Goal: Download file/media

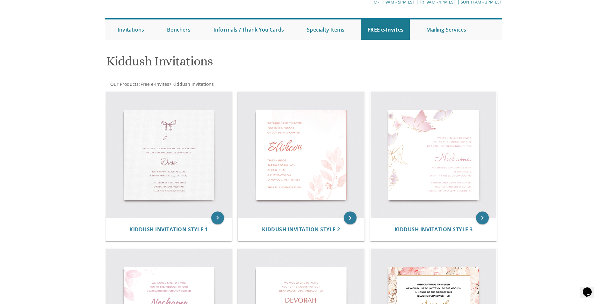
scroll to position [46, 0]
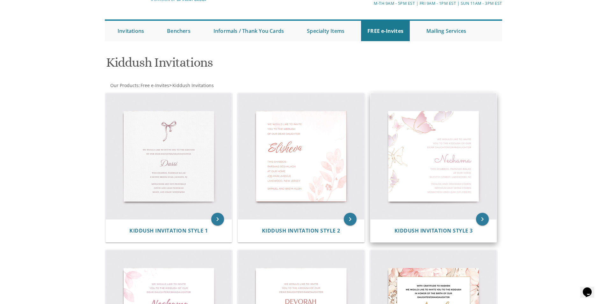
click at [415, 133] on img at bounding box center [433, 156] width 126 height 126
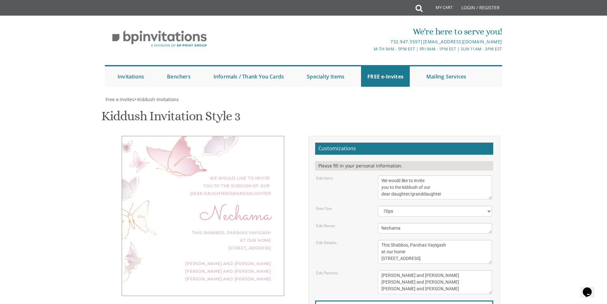
scroll to position [68, 0]
drag, startPoint x: 450, startPoint y: 126, endPoint x: 410, endPoint y: 126, distance: 40.1
click at [410, 175] on textarea "We would like to invite you to the kiddush of our dear daughter/granddaughter" at bounding box center [435, 187] width 114 height 24
type textarea "We would like to invite you to the kiddush of our dear daughter"
drag, startPoint x: 404, startPoint y: 161, endPoint x: 341, endPoint y: 161, distance: 63.1
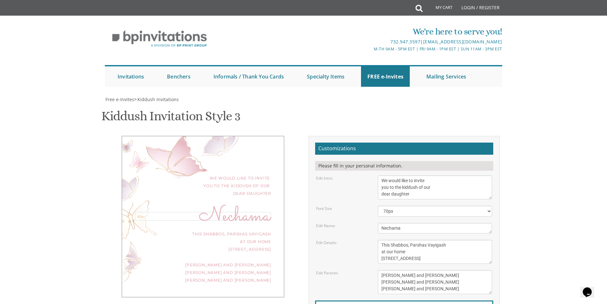
click at [341, 223] on div "Edit Name: Nechama" at bounding box center [403, 228] width 185 height 11
drag, startPoint x: 460, startPoint y: 178, endPoint x: 426, endPoint y: 175, distance: 33.6
click at [426, 240] on textarea "This Shabbos, Parshas Vayigash at our home 120 Central Avenue, Lakewood, NJ" at bounding box center [435, 252] width 114 height 24
drag, startPoint x: 420, startPoint y: 192, endPoint x: 369, endPoint y: 198, distance: 50.9
click at [369, 198] on form "Customizations Please fill in your personal information. Edit Intro: We would l…" at bounding box center [404, 246] width 178 height 208
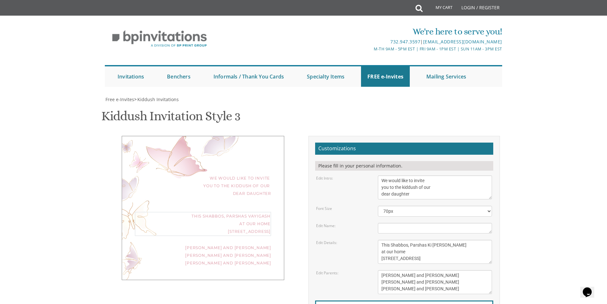
click at [402, 240] on textarea "This Shabbos, Parshas Vayigash at our home 120 Central Avenue, Lakewood, NJ" at bounding box center [435, 252] width 114 height 24
click at [412, 240] on textarea "This Shabbos, Parshas Vayigash at our home 120 Central Avenue, Lakewood, NJ" at bounding box center [435, 252] width 114 height 24
click at [413, 240] on textarea "This Shabbos, Parshas Vayigash at our home 120 Central Avenue, Lakewood, NJ" at bounding box center [435, 252] width 114 height 24
type textarea "This Shabbos, Parshas Ki Savo at our home 53 Radin Village Dr, Lakewood, NJ"
drag, startPoint x: 447, startPoint y: 207, endPoint x: 381, endPoint y: 209, distance: 65.6
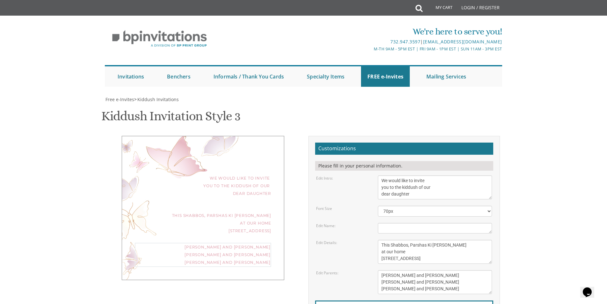
click at [381, 270] on textarea "Yaakov and Miriam Friedman Menachem and Shira Friedman Eli and Blimie Cohen" at bounding box center [435, 282] width 114 height 24
drag, startPoint x: 381, startPoint y: 208, endPoint x: 431, endPoint y: 218, distance: 50.7
click at [431, 270] on textarea "Yaakov and Miriam Friedman Menachem and Shira Friedman Eli and Blimie Cohen" at bounding box center [435, 282] width 114 height 24
type textarea "Rabbi and Mrs. Shlomo Yoffe"
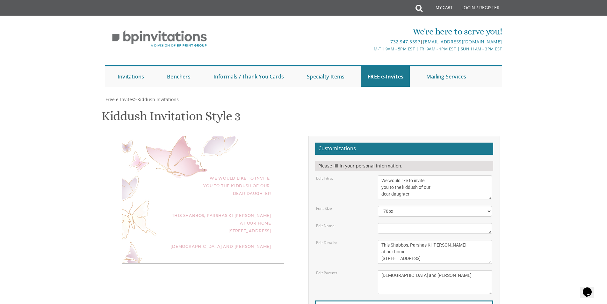
click at [265, 139] on div "We would like to invite you to the kiddush of our dear daughter This Shabbos, P…" at bounding box center [203, 199] width 162 height 127
type input "kidsworld613@gmail.com"
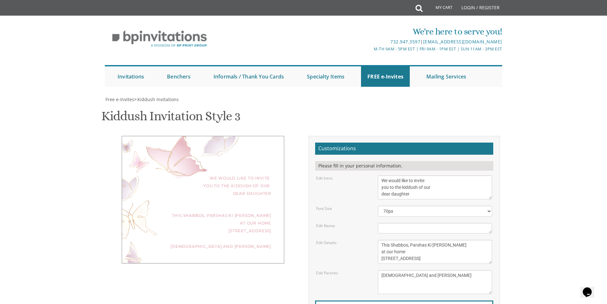
click at [416, 205] on select "40px 50px 60px 70px 80px" at bounding box center [435, 210] width 114 height 11
select select "80px"
click at [378, 205] on select "40px 50px 60px 70px 80px" at bounding box center [435, 210] width 114 height 11
click at [233, 212] on div "This Shabbos, Parshas Ki Savo at our home 53 Radin Village Dr, Lakewood, NJ" at bounding box center [203, 223] width 136 height 23
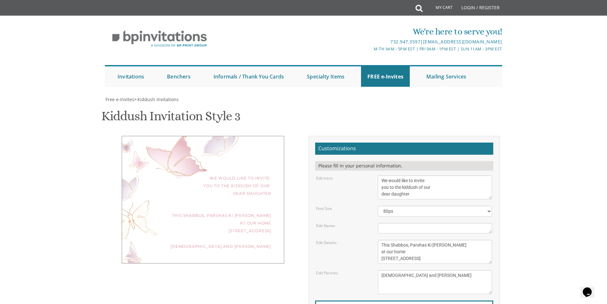
click at [209, 136] on div "We would like to invite you to the kiddush of our dear daughter This Shabbos, P…" at bounding box center [203, 199] width 162 height 127
click at [445, 270] on textarea "Yaakov and Miriam Friedman Menachem and Shira Friedman Eli and Blimie Cohen" at bounding box center [435, 282] width 114 height 24
click at [536, 149] on body "My Cart Total: View Cart Item(s) Submit My Cart Total: View Cart Item(s) Login …" at bounding box center [303, 265] width 607 height 530
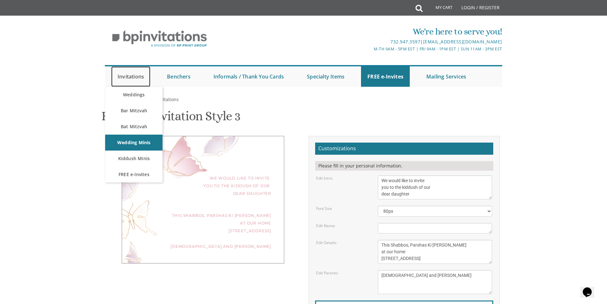
click at [124, 78] on link "Invitations" at bounding box center [130, 76] width 39 height 20
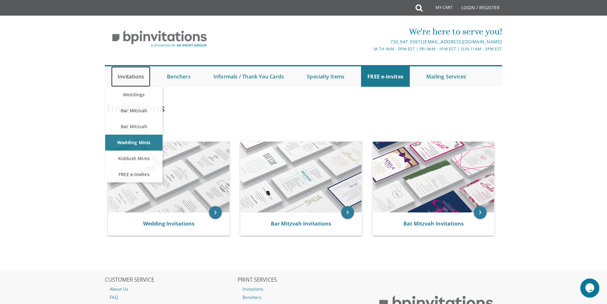
click at [136, 76] on link "Invitations" at bounding box center [130, 76] width 39 height 20
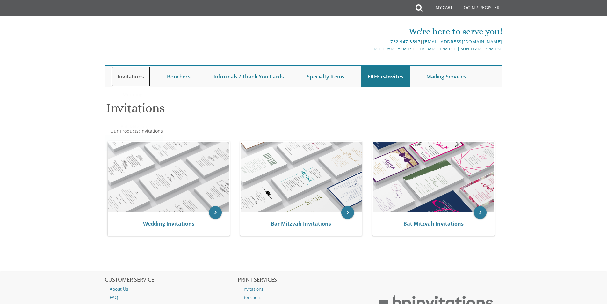
click at [124, 74] on link "Invitations" at bounding box center [130, 76] width 39 height 20
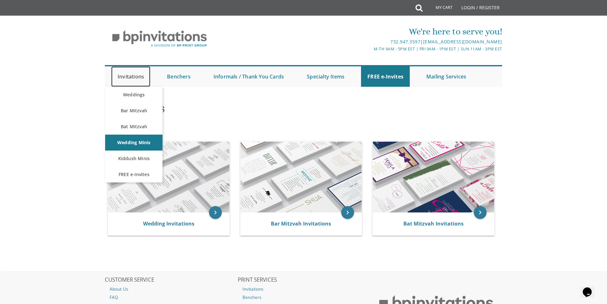
click at [135, 78] on link "Invitations" at bounding box center [130, 76] width 39 height 20
click at [127, 177] on link "FREE e-Invites" at bounding box center [133, 174] width 57 height 16
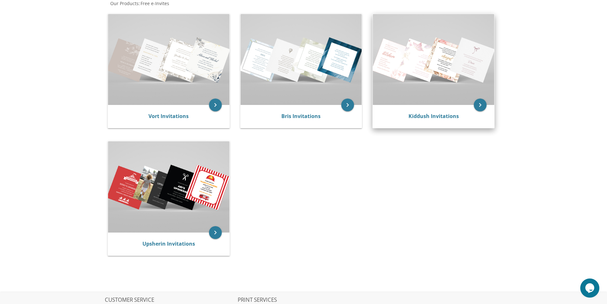
click at [401, 99] on img at bounding box center [433, 59] width 121 height 91
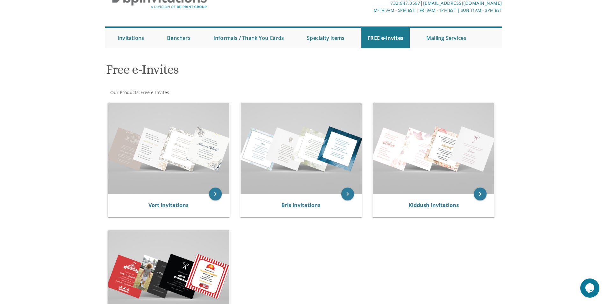
scroll to position [23, 0]
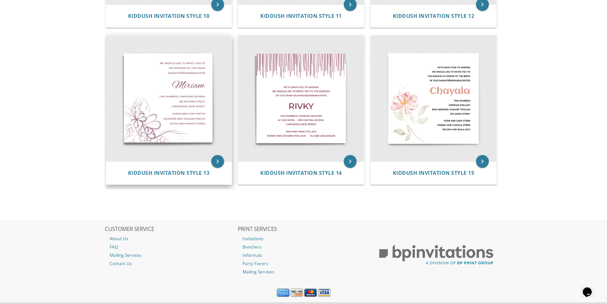
scroll to position [715, 0]
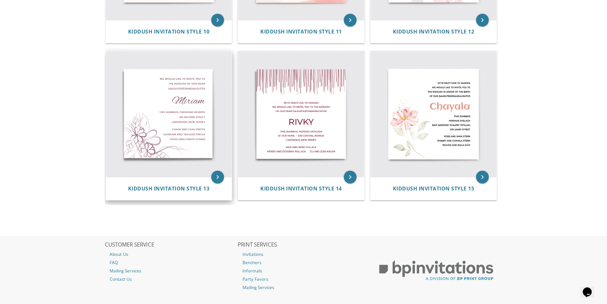
click at [155, 126] on img at bounding box center [169, 114] width 126 height 126
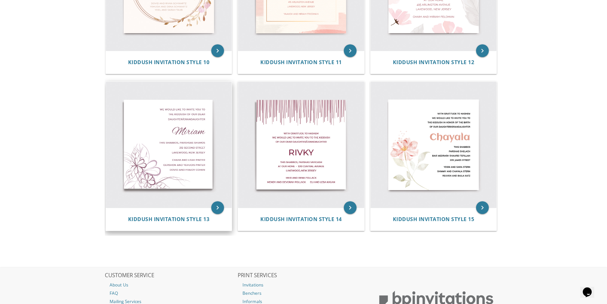
scroll to position [651, 0]
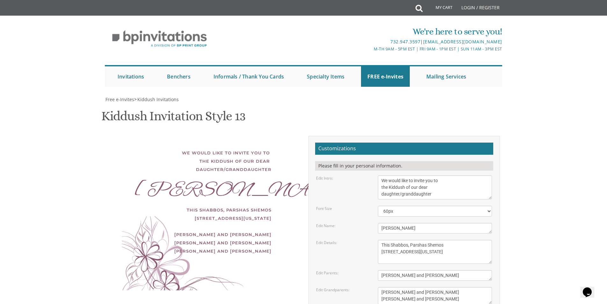
scroll to position [64, 0]
drag, startPoint x: 443, startPoint y: 129, endPoint x: 399, endPoint y: 129, distance: 44.0
click at [399, 175] on textarea "We would like to invite you to the Kiddush of our dear daughter/granddaughter" at bounding box center [435, 187] width 114 height 24
type textarea "We would like to invite you to the Kiddush of our dear daughter"
click at [448, 205] on select "40px 50px 60px 70px 80px" at bounding box center [435, 210] width 114 height 11
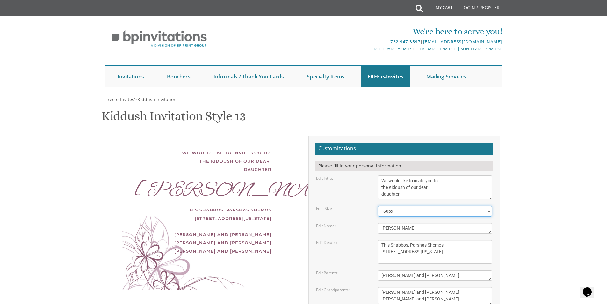
select select "80px"
click at [378, 205] on select "40px 50px 60px 70px 80px" at bounding box center [435, 210] width 114 height 11
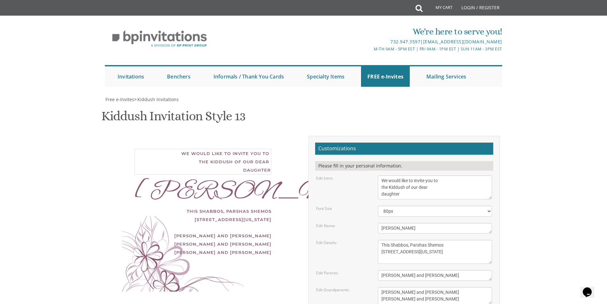
click at [420, 175] on textarea "We would like to invite you to the Kiddush of our dear daughter/granddaughter" at bounding box center [435, 187] width 114 height 24
drag, startPoint x: 400, startPoint y: 165, endPoint x: 355, endPoint y: 165, distance: 44.6
click at [355, 223] on div "Edit Name: [PERSON_NAME]" at bounding box center [403, 228] width 185 height 11
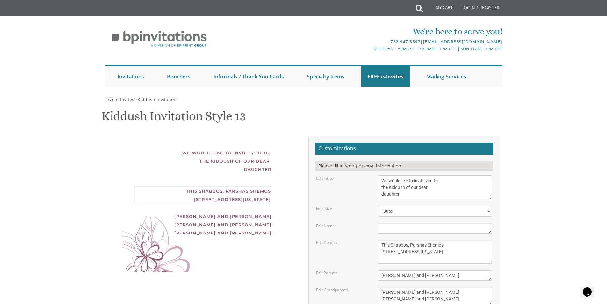
click at [446, 240] on textarea "This Shabbos, Parshas Shemos [STREET_ADDRESS][US_STATE]" at bounding box center [435, 252] width 114 height 24
drag, startPoint x: 445, startPoint y: 182, endPoint x: 427, endPoint y: 182, distance: 18.5
click at [427, 240] on textarea "This Shabbos, Parshas Shemos [STREET_ADDRESS][US_STATE]" at bounding box center [435, 252] width 114 height 24
drag, startPoint x: 423, startPoint y: 190, endPoint x: 371, endPoint y: 190, distance: 51.9
click at [371, 240] on div "Edit Details: This Shabbos, Parshas Shemos [STREET_ADDRESS][US_STATE]" at bounding box center [403, 252] width 185 height 24
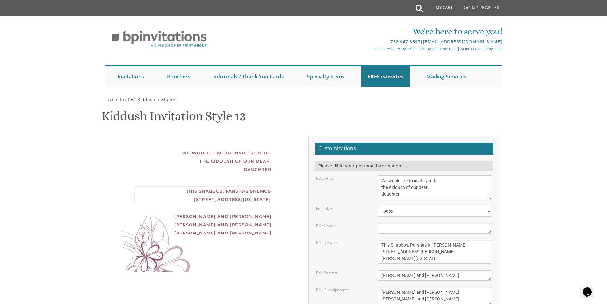
click at [429, 240] on textarea "This Shabbos, Parshas Shemos [STREET_ADDRESS][US_STATE]" at bounding box center [435, 252] width 114 height 24
type textarea "This Shabbos, Parshas Ki [PERSON_NAME] [STREET_ADDRESS][PERSON_NAME][PERSON_NAM…"
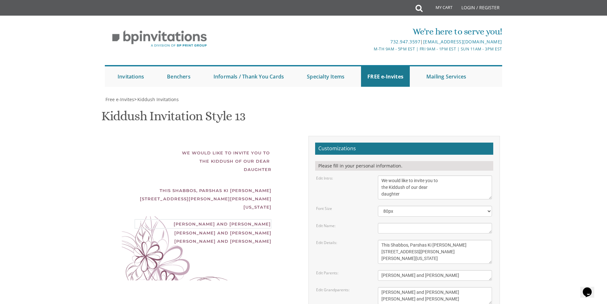
drag, startPoint x: 429, startPoint y: 214, endPoint x: 367, endPoint y: 214, distance: 62.1
click at [367, 270] on div "Edit Parents: [PERSON_NAME] and [PERSON_NAME]" at bounding box center [403, 275] width 185 height 11
type textarea "[DEMOGRAPHIC_DATA] and [PERSON_NAME]"
drag, startPoint x: 442, startPoint y: 227, endPoint x: 421, endPoint y: 235, distance: 22.8
click at [422, 287] on textarea "[PERSON_NAME] and [PERSON_NAME] [PERSON_NAME] and [PERSON_NAME]" at bounding box center [435, 295] width 114 height 17
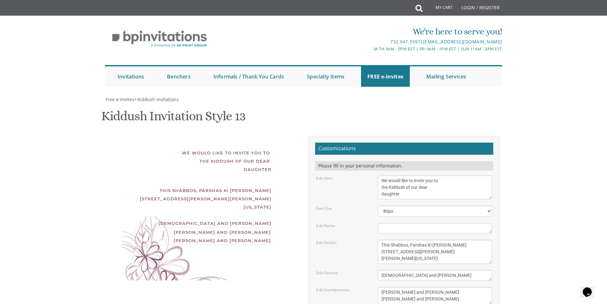
drag, startPoint x: 382, startPoint y: 231, endPoint x: 444, endPoint y: 238, distance: 62.3
click at [444, 287] on textarea "[PERSON_NAME] and [PERSON_NAME] [PERSON_NAME] and [PERSON_NAME]" at bounding box center [435, 295] width 114 height 17
click at [402, 287] on textarea "[PERSON_NAME] and [PERSON_NAME] [PERSON_NAME] and [PERSON_NAME]" at bounding box center [435, 295] width 114 height 17
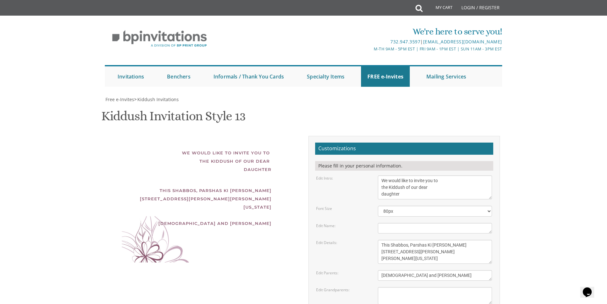
type input "[EMAIL_ADDRESS][DOMAIN_NAME]"
click at [491, 142] on form "Customizations Please fill in your personal information. Edit Intro: We would l…" at bounding box center [404, 251] width 178 height 218
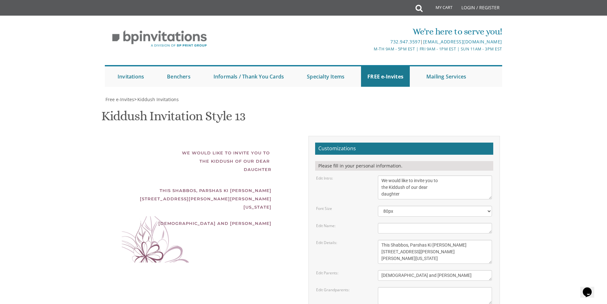
click at [490, 175] on textarea "We would like to invite you to the Kiddush of our dear daughter/granddaughter" at bounding box center [435, 187] width 114 height 24
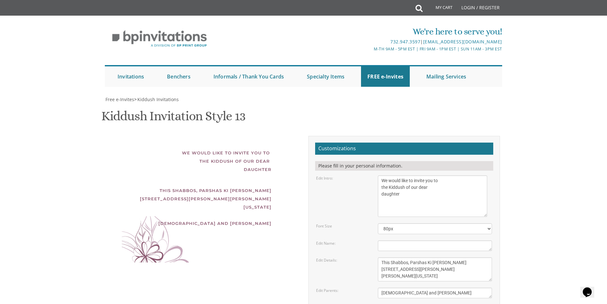
drag, startPoint x: 491, startPoint y: 121, endPoint x: 486, endPoint y: 138, distance: 18.2
click at [486, 175] on textarea "We would like to invite you to the Kiddush of our dear daughter/granddaughter" at bounding box center [432, 195] width 109 height 41
click at [417, 175] on textarea "We would like to invite you to the Kiddush of our dear daughter/granddaughter" at bounding box center [432, 195] width 109 height 41
click at [416, 175] on textarea "We would like to invite you to the Kiddush of our dear daughter/granddaughter" at bounding box center [432, 195] width 109 height 41
click at [383, 175] on textarea "We would like to invite you to the Kiddush of our dear daughter/granddaughter" at bounding box center [432, 195] width 109 height 41
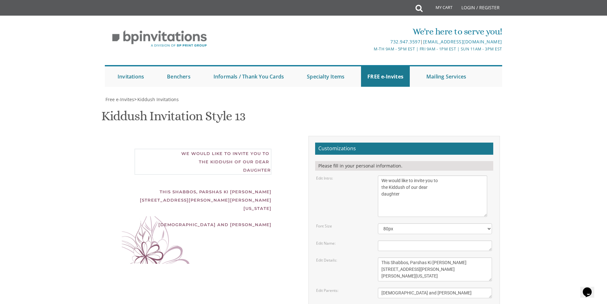
type textarea "We would like to invite you to the Kiddush of our dear daughter"
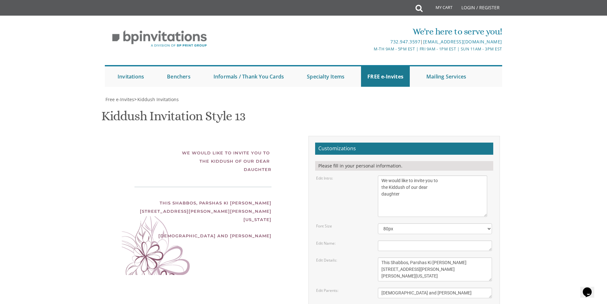
click at [416, 240] on textarea "[PERSON_NAME]" at bounding box center [435, 245] width 114 height 11
